Goal: Task Accomplishment & Management: Complete application form

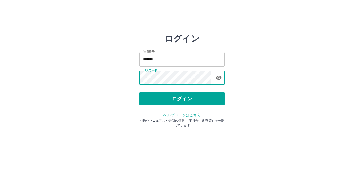
click at [176, 104] on button "ログイン" at bounding box center [181, 98] width 85 height 13
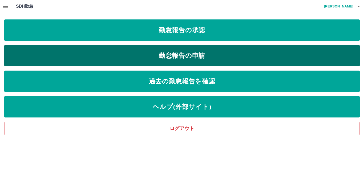
click at [189, 54] on link "勤怠報告の申請" at bounding box center [182, 55] width 356 height 21
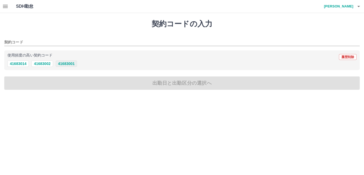
click at [66, 64] on button "41683001" at bounding box center [66, 63] width 21 height 6
type input "********"
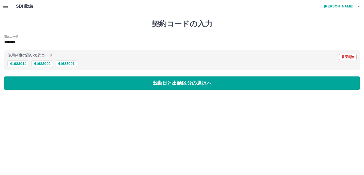
click at [58, 76] on div "契約コードの入力 契約コード ******** 使用頻度の高い契約コード 履歴削除 41683014 41683002 41683001 出勤日と出勤区分の選…" at bounding box center [182, 54] width 364 height 83
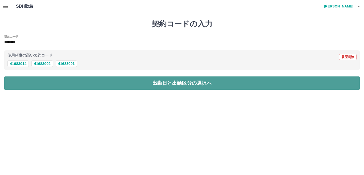
click at [58, 79] on button "出勤日と出勤区分の選択へ" at bounding box center [182, 82] width 356 height 13
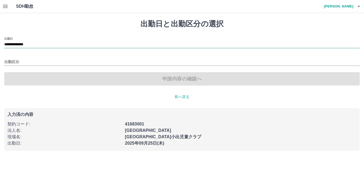
click at [40, 42] on input "**********" at bounding box center [182, 44] width 356 height 7
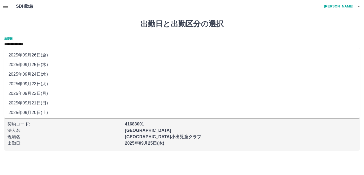
click at [41, 74] on li "2025年09月24日(水)" at bounding box center [182, 75] width 356 height 10
type input "**********"
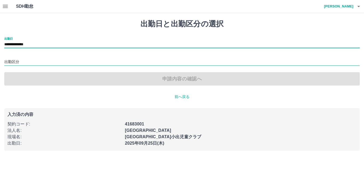
click at [25, 60] on input "出勤区分" at bounding box center [182, 62] width 356 height 7
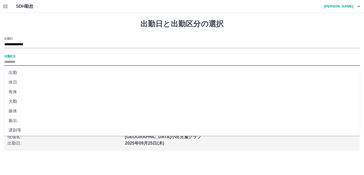
click at [25, 71] on li "出勤" at bounding box center [182, 73] width 356 height 10
type input "**"
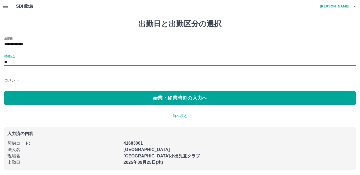
click at [35, 91] on div "**********" at bounding box center [179, 71] width 351 height 68
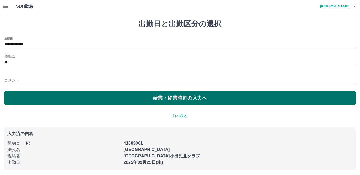
click at [34, 94] on button "始業・終業時刻の入力へ" at bounding box center [179, 97] width 351 height 13
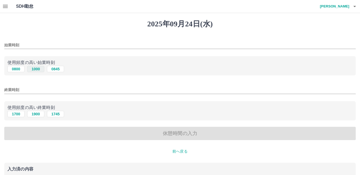
click at [31, 70] on button "1000" at bounding box center [35, 69] width 17 height 6
type input "****"
click at [33, 115] on button "1900" at bounding box center [35, 114] width 17 height 6
type input "****"
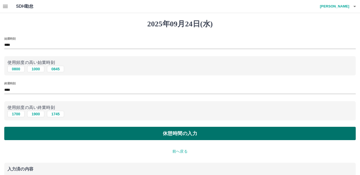
click at [38, 136] on button "休憩時間の入力" at bounding box center [179, 133] width 351 height 13
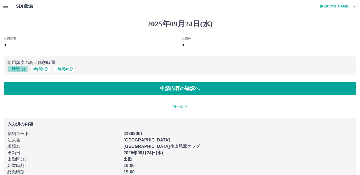
click at [20, 70] on button "1 時間 0 分" at bounding box center [17, 69] width 20 height 6
type input "*"
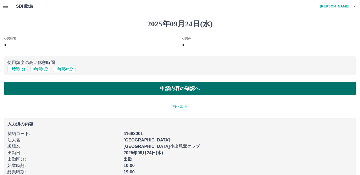
click at [24, 88] on button "申請内容の確認へ" at bounding box center [179, 88] width 351 height 13
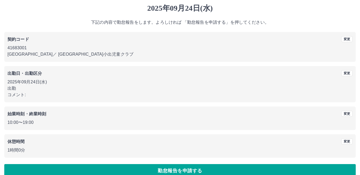
scroll to position [25, 0]
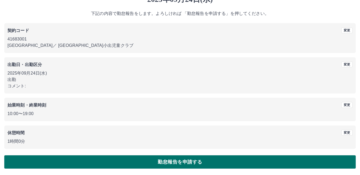
click at [172, 161] on button "勤怠報告を申請する" at bounding box center [179, 161] width 351 height 13
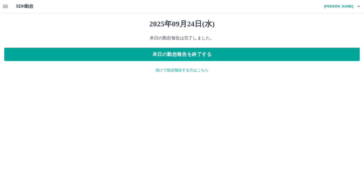
click at [167, 68] on p "続けて勤怠報告する方はこちら" at bounding box center [182, 70] width 356 height 6
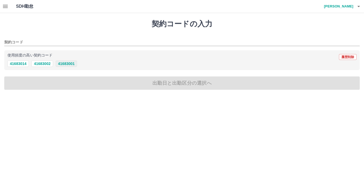
click at [62, 65] on button "41683001" at bounding box center [66, 63] width 21 height 6
type input "********"
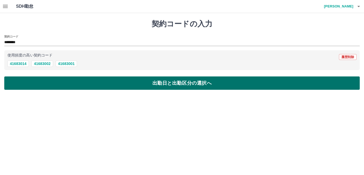
click at [58, 83] on button "出勤日と出勤区分の選択へ" at bounding box center [182, 82] width 356 height 13
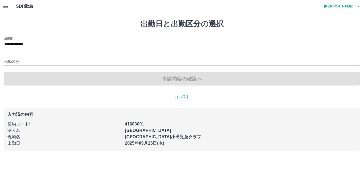
click at [36, 42] on input "**********" at bounding box center [182, 44] width 356 height 7
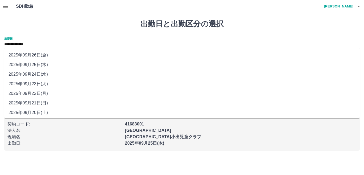
click at [59, 46] on input "**********" at bounding box center [182, 44] width 356 height 7
drag, startPoint x: 69, startPoint y: 43, endPoint x: 78, endPoint y: 48, distance: 9.8
click at [69, 43] on input "**********" at bounding box center [182, 44] width 356 height 7
click at [103, 26] on h1 "出勤日と出勤区分の選択" at bounding box center [182, 23] width 356 height 9
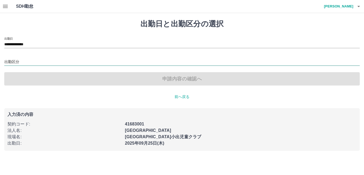
click at [39, 60] on input "出勤区分" at bounding box center [182, 62] width 356 height 7
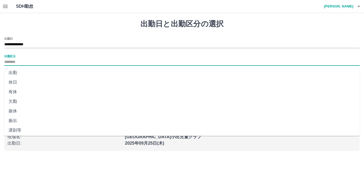
click at [34, 70] on li "出勤" at bounding box center [182, 73] width 356 height 10
type input "**"
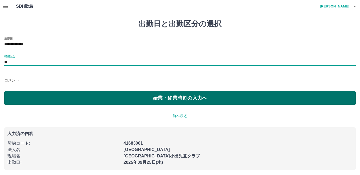
click at [39, 93] on button "始業・終業時刻の入力へ" at bounding box center [179, 97] width 351 height 13
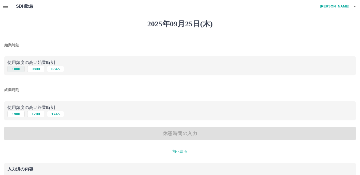
click at [15, 69] on button "1000" at bounding box center [15, 69] width 17 height 6
type input "****"
click at [17, 115] on button "1900" at bounding box center [15, 114] width 17 height 6
type input "****"
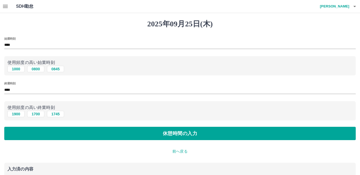
click at [25, 130] on button "休憩時間の入力" at bounding box center [179, 133] width 351 height 13
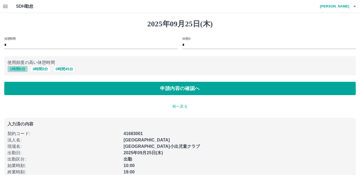
click at [20, 70] on button "1 時間 0 分" at bounding box center [17, 69] width 20 height 6
type input "*"
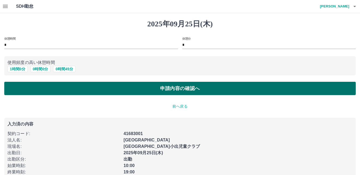
click at [26, 88] on button "申請内容の確認へ" at bounding box center [179, 88] width 351 height 13
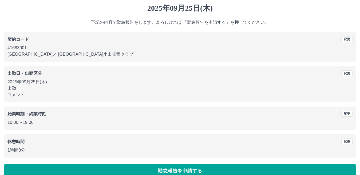
scroll to position [25, 0]
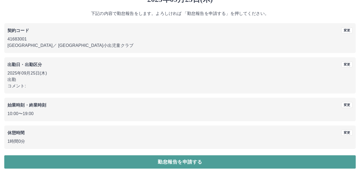
click at [169, 159] on button "勤怠報告を申請する" at bounding box center [179, 161] width 351 height 13
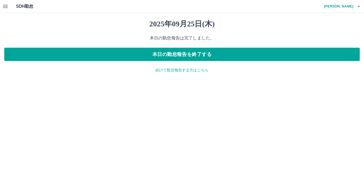
click at [178, 71] on p "続けて勤怠報告する方はこちら" at bounding box center [182, 70] width 356 height 6
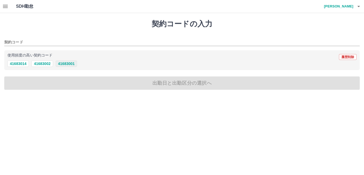
click at [63, 65] on button "41683001" at bounding box center [66, 63] width 21 height 6
type input "********"
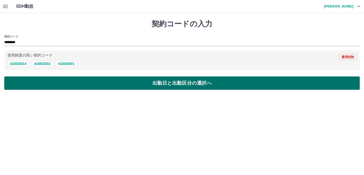
click at [62, 84] on button "出勤日と出勤区分の選択へ" at bounding box center [182, 82] width 356 height 13
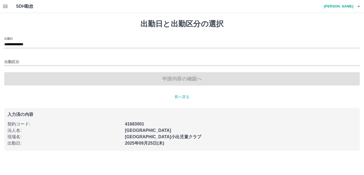
click at [39, 41] on div "**********" at bounding box center [182, 42] width 356 height 11
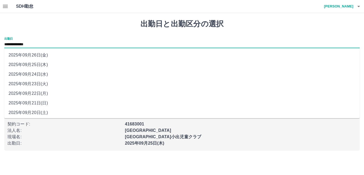
click at [41, 46] on input "**********" at bounding box center [182, 44] width 356 height 7
click at [38, 49] on ul "[DATE](金) [DATE](木) [DATE](水) [DATE](火) [DATE](月) [DATE](日) [DATE](土) [DATE](金)…" at bounding box center [182, 83] width 356 height 70
click at [41, 54] on li "2025年09月26日(金)" at bounding box center [182, 55] width 356 height 10
type input "**********"
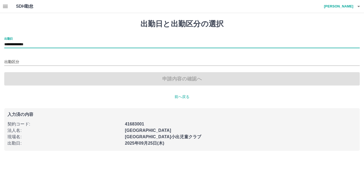
click at [39, 57] on div "出勤区分" at bounding box center [182, 60] width 356 height 11
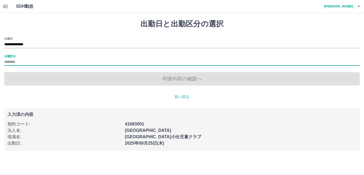
click at [30, 60] on input "出勤区分" at bounding box center [182, 62] width 356 height 7
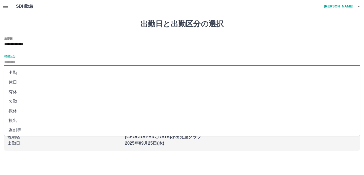
click at [26, 71] on li "出勤" at bounding box center [182, 73] width 356 height 10
type input "**"
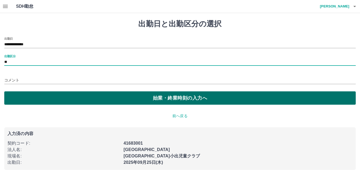
click at [42, 92] on button "始業・終業時刻の入力へ" at bounding box center [179, 97] width 351 height 13
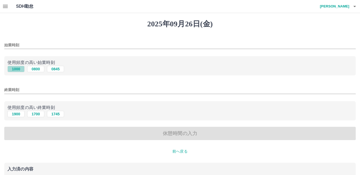
click at [18, 70] on button "1000" at bounding box center [15, 69] width 17 height 6
type input "****"
drag, startPoint x: 14, startPoint y: 116, endPoint x: 16, endPoint y: 118, distance: 2.9
click at [14, 116] on button "1900" at bounding box center [15, 114] width 17 height 6
type input "****"
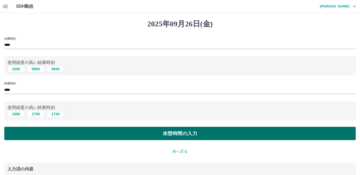
click at [24, 137] on button "休憩時間の入力" at bounding box center [179, 133] width 351 height 13
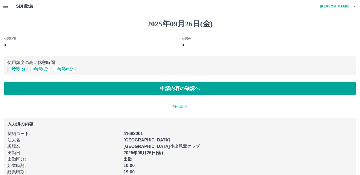
click at [18, 70] on button "1 時間 0 分" at bounding box center [17, 69] width 20 height 6
type input "*"
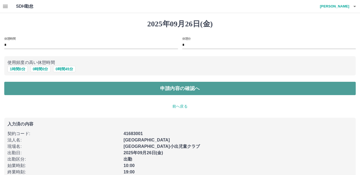
click at [28, 85] on button "申請内容の確認へ" at bounding box center [179, 88] width 351 height 13
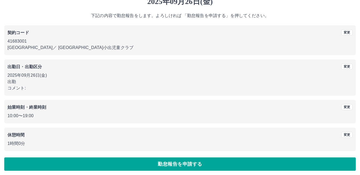
scroll to position [25, 0]
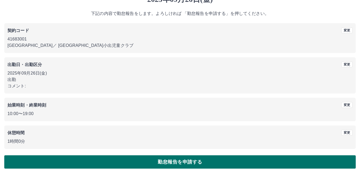
click at [162, 163] on button "勤怠報告を申請する" at bounding box center [179, 161] width 351 height 13
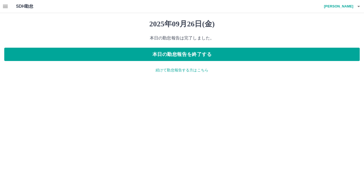
click at [7, 7] on icon "button" at bounding box center [5, 6] width 6 height 6
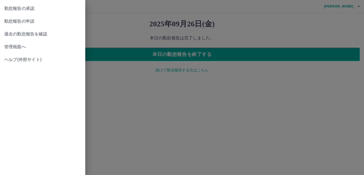
click at [37, 10] on span "勤怠報告の承認" at bounding box center [42, 8] width 77 height 6
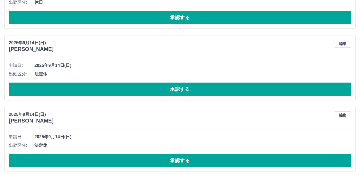
scroll to position [1416, 0]
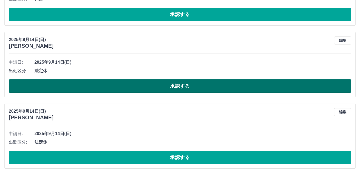
click at [220, 88] on button "承認する" at bounding box center [180, 85] width 342 height 13
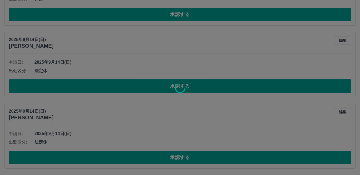
click at [229, 161] on div at bounding box center [180, 87] width 360 height 175
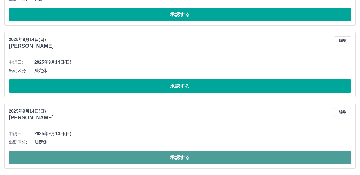
click at [229, 161] on button "承認する" at bounding box center [180, 157] width 342 height 13
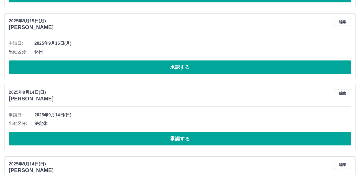
scroll to position [1336, 0]
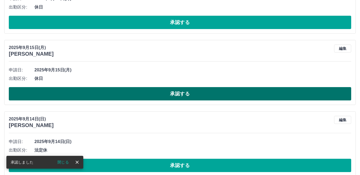
click at [199, 100] on button "承認する" at bounding box center [180, 93] width 342 height 13
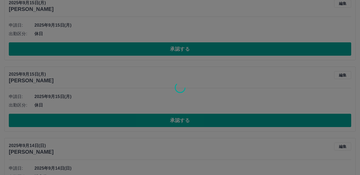
scroll to position [1283, 0]
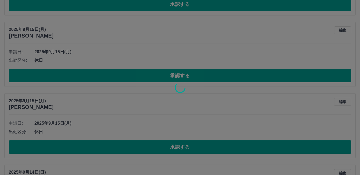
click at [171, 77] on div at bounding box center [180, 87] width 360 height 175
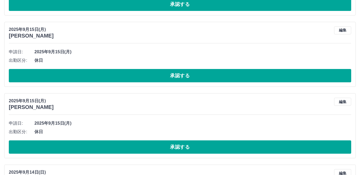
click at [172, 77] on button "承認する" at bounding box center [180, 75] width 342 height 13
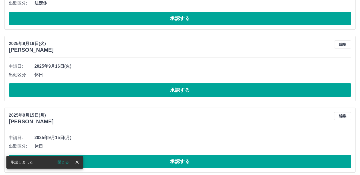
scroll to position [1202, 0]
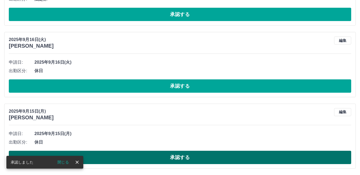
click at [155, 155] on button "承認する" at bounding box center [180, 157] width 342 height 13
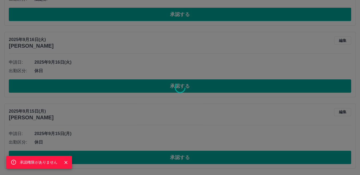
click at [65, 164] on icon "Close" at bounding box center [65, 162] width 5 height 5
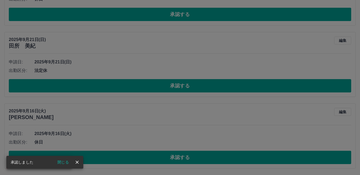
scroll to position [1130, 0]
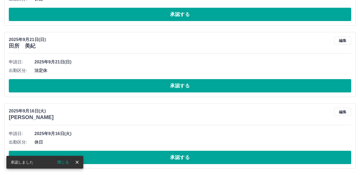
click at [78, 161] on icon "close" at bounding box center [76, 162] width 3 height 3
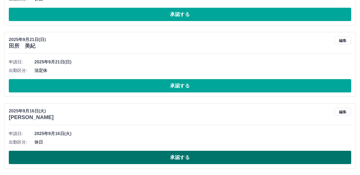
click at [103, 156] on button "承認する" at bounding box center [180, 157] width 342 height 13
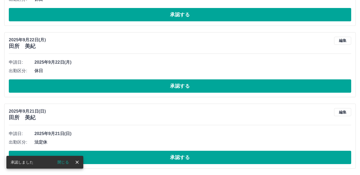
scroll to position [1059, 0]
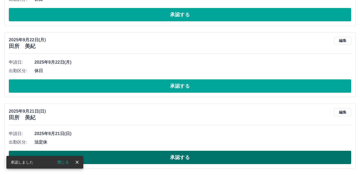
click at [119, 158] on button "承認する" at bounding box center [180, 157] width 342 height 13
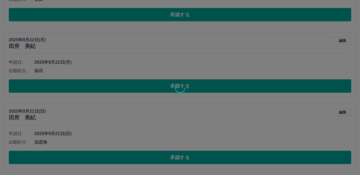
click at [137, 88] on div at bounding box center [180, 87] width 360 height 175
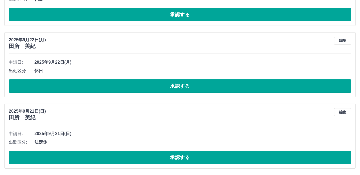
click at [137, 88] on button "承認する" at bounding box center [180, 85] width 342 height 13
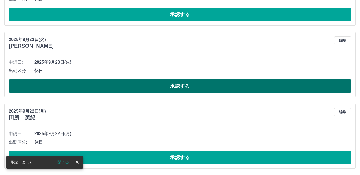
scroll to position [987, 0]
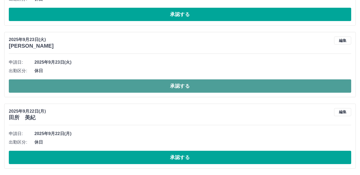
click at [151, 87] on button "承認する" at bounding box center [180, 85] width 342 height 13
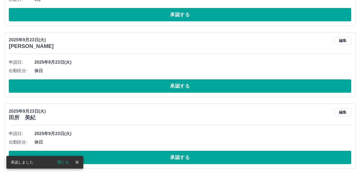
scroll to position [844, 0]
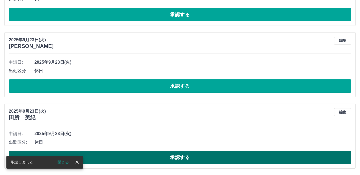
click at [157, 156] on button "承認する" at bounding box center [180, 157] width 342 height 13
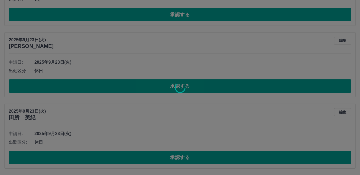
click at [138, 87] on div at bounding box center [180, 87] width 360 height 175
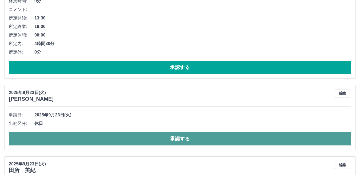
click at [132, 141] on button "承認する" at bounding box center [180, 138] width 342 height 13
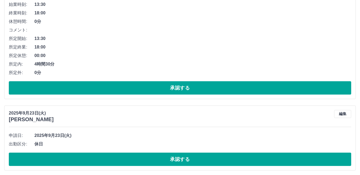
scroll to position [737, 0]
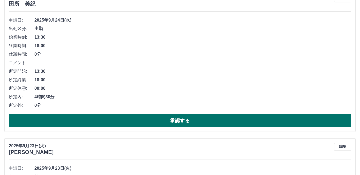
click at [150, 123] on button "承認する" at bounding box center [180, 120] width 342 height 13
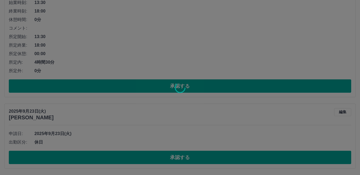
scroll to position [773, 0]
click at [172, 154] on div at bounding box center [180, 87] width 360 height 175
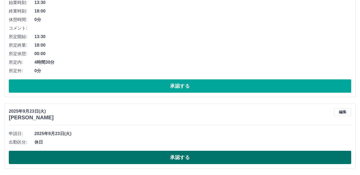
click at [172, 155] on button "承認する" at bounding box center [180, 157] width 342 height 13
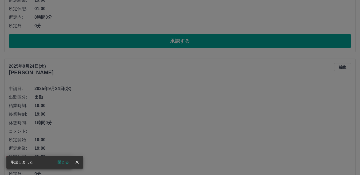
scroll to position [553, 0]
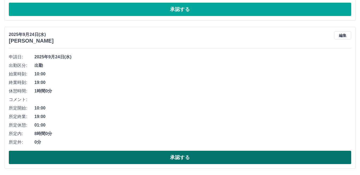
click at [176, 155] on button "承認する" at bounding box center [180, 157] width 342 height 13
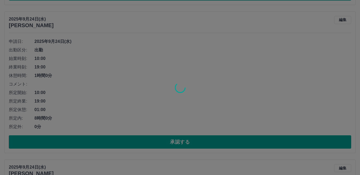
scroll to position [393, 0]
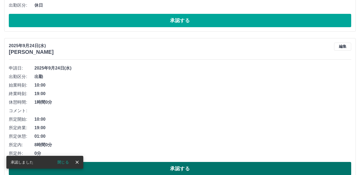
click at [197, 165] on button "承認する" at bounding box center [180, 168] width 342 height 13
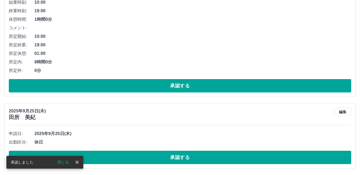
scroll to position [256, 0]
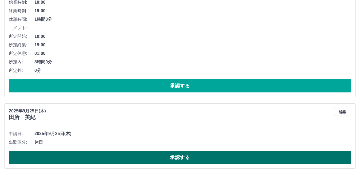
click at [197, 156] on button "承認する" at bounding box center [180, 157] width 342 height 13
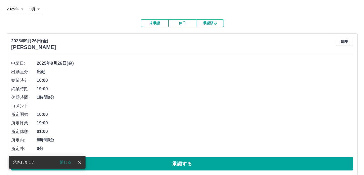
scroll to position [0, 0]
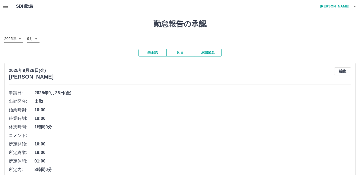
click at [341, 6] on h4 "[PERSON_NAME]" at bounding box center [333, 6] width 32 height 13
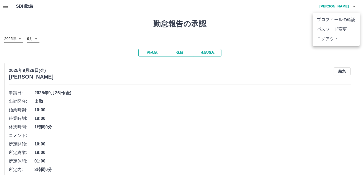
click at [324, 40] on li "ログアウト" at bounding box center [336, 39] width 47 height 10
